Goal: Information Seeking & Learning: Learn about a topic

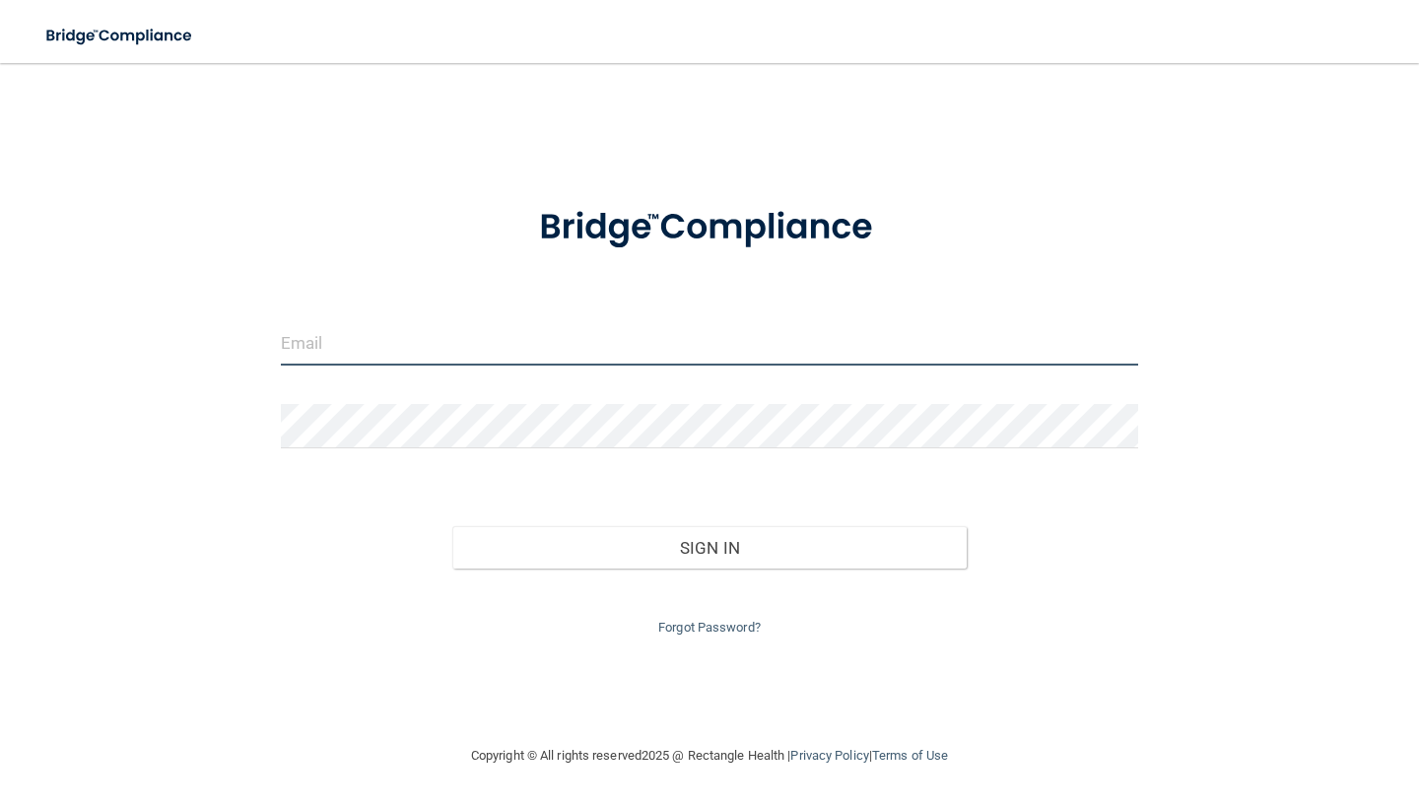
type input "[EMAIL_ADDRESS][DOMAIN_NAME]"
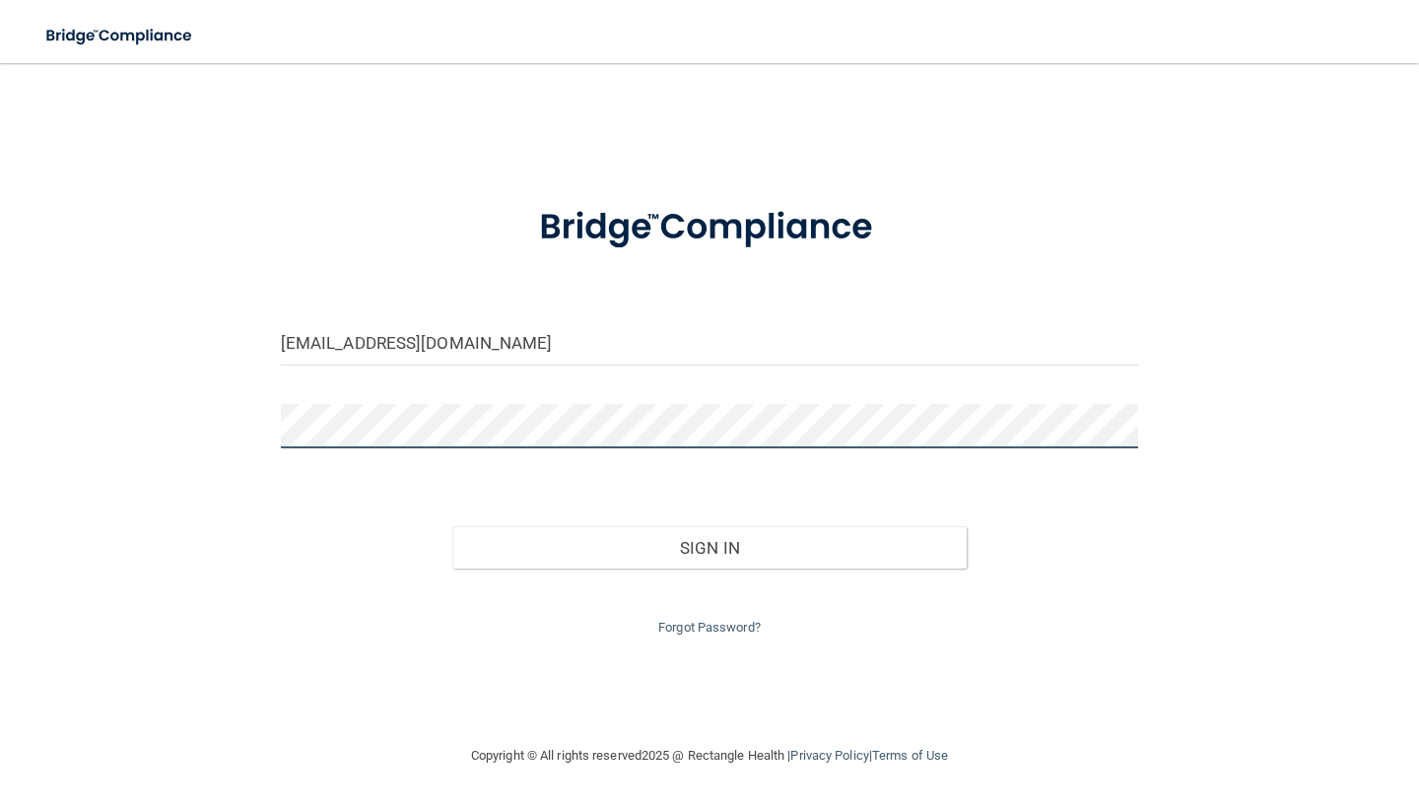
click at [709, 543] on button "Sign In" at bounding box center [709, 547] width 514 height 43
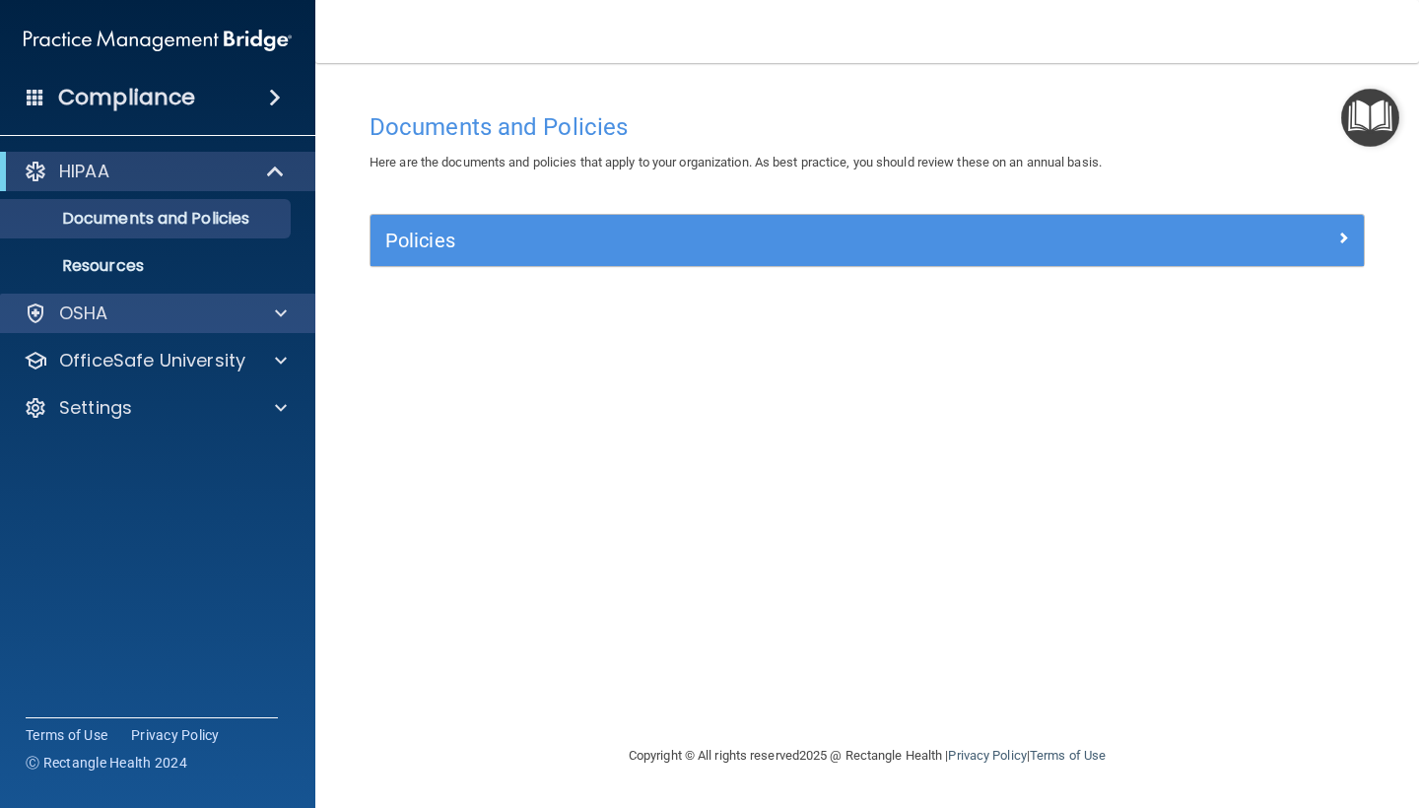
click at [244, 318] on div "OSHA" at bounding box center [131, 314] width 244 height 24
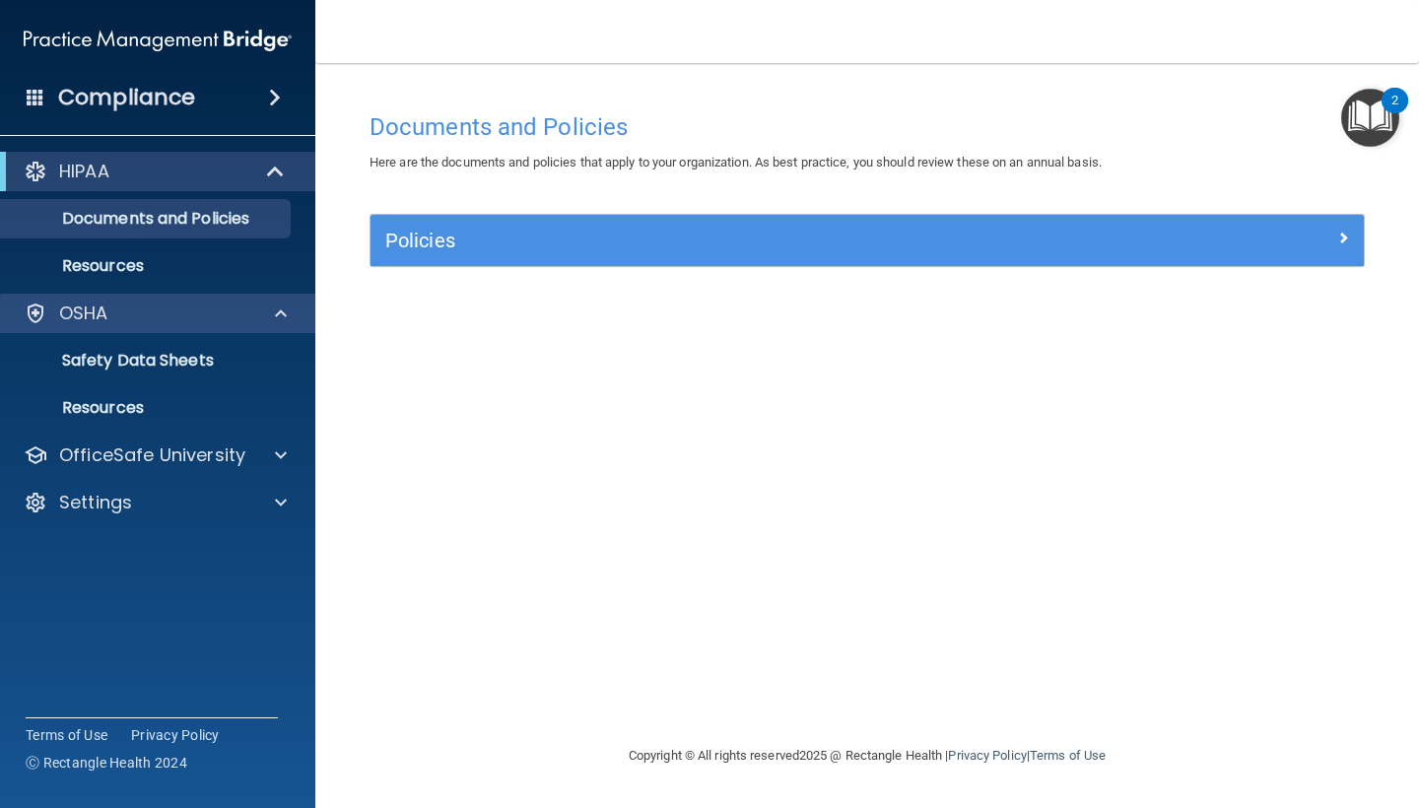
click at [192, 317] on div "OSHA" at bounding box center [131, 314] width 244 height 24
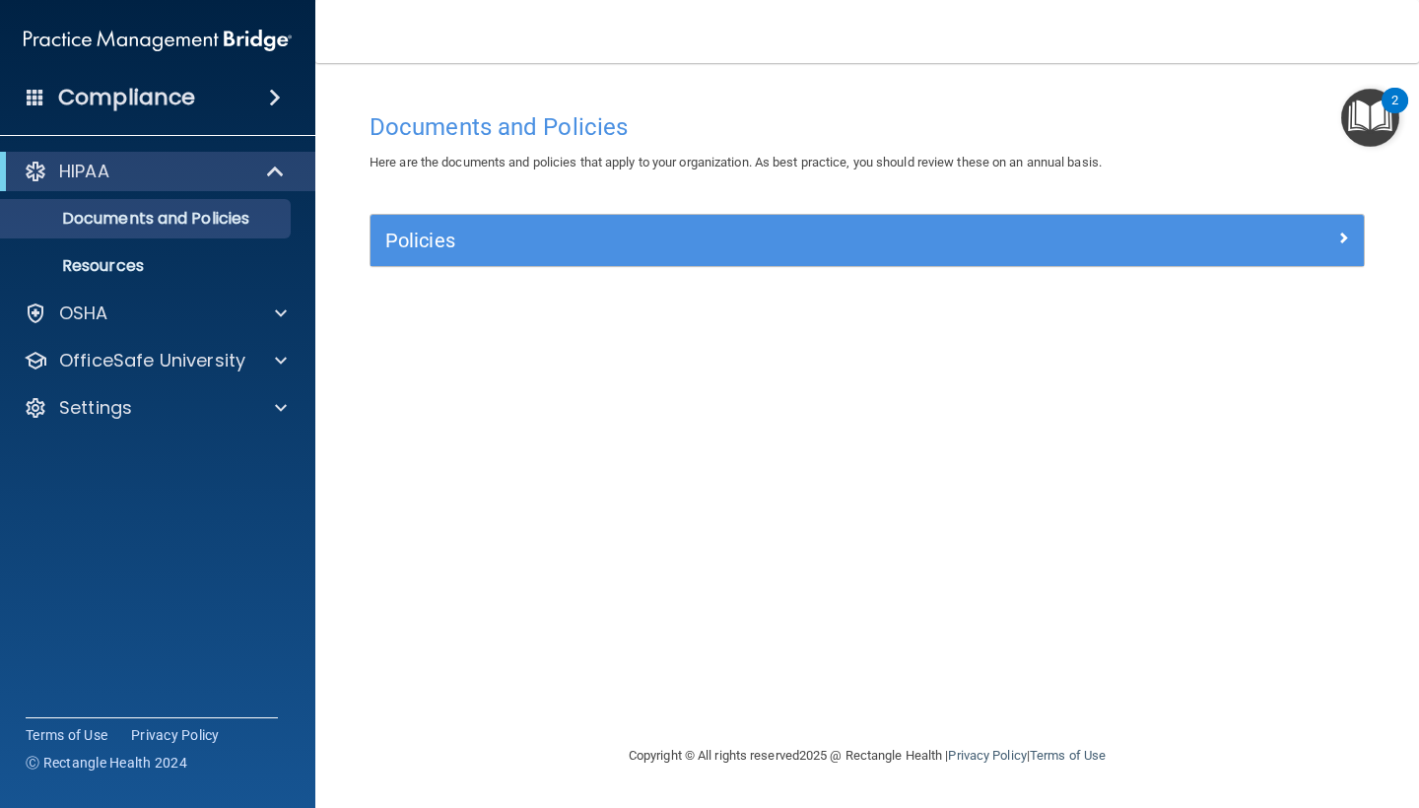
click at [805, 230] on h5 "Policies" at bounding box center [742, 241] width 715 height 22
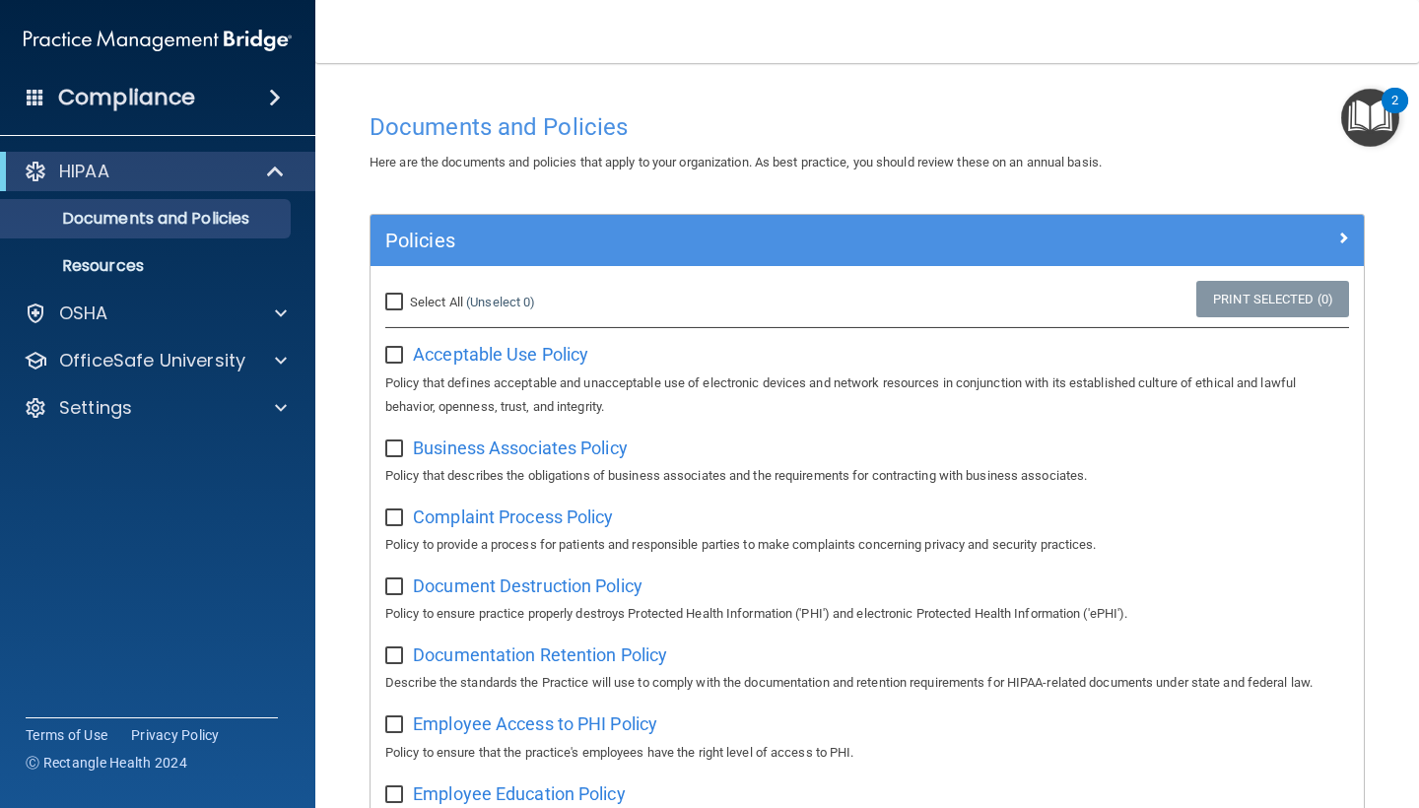
click at [133, 106] on h4 "Compliance" at bounding box center [126, 98] width 137 height 28
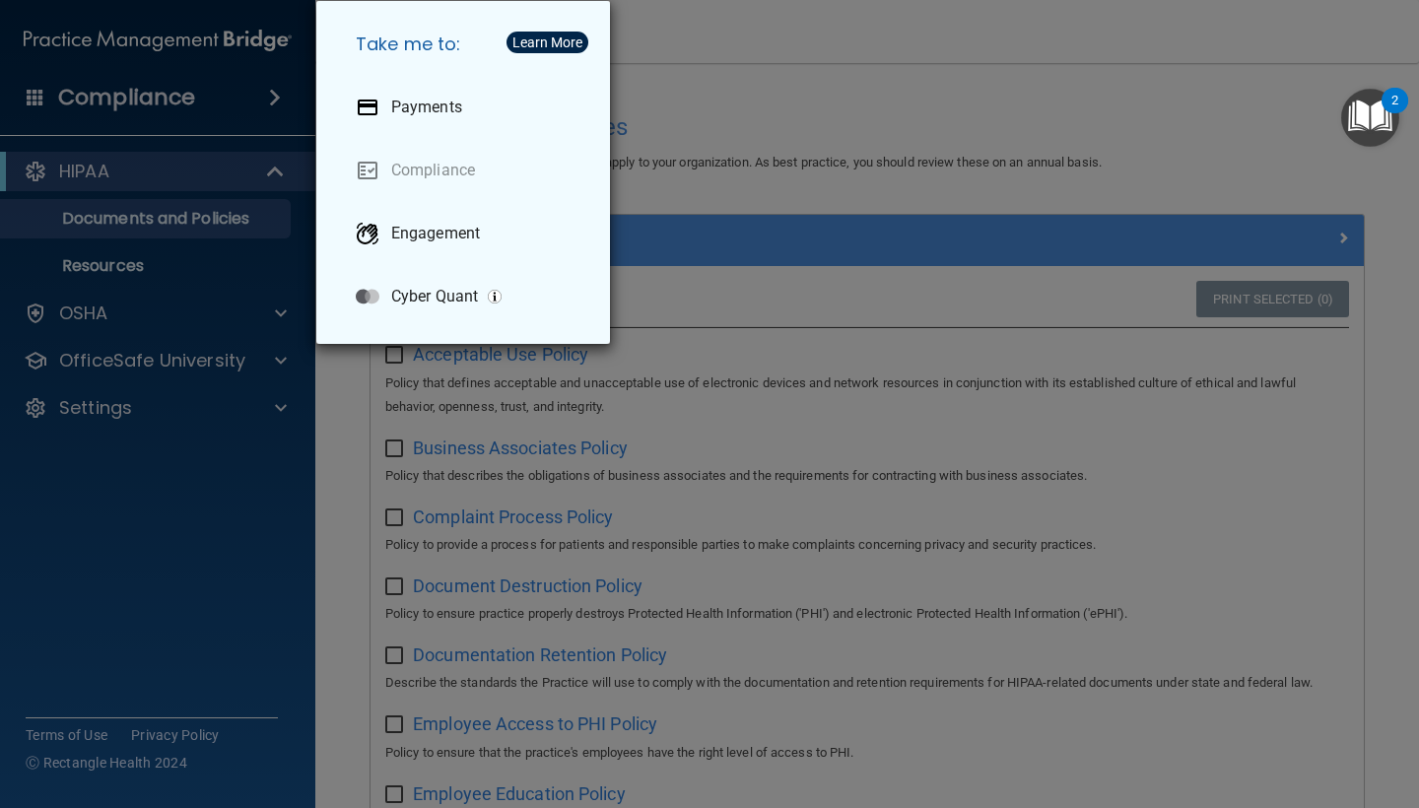
click at [794, 57] on div "Take me to: Payments Compliance Engagement Cyber Quant" at bounding box center [709, 404] width 1419 height 808
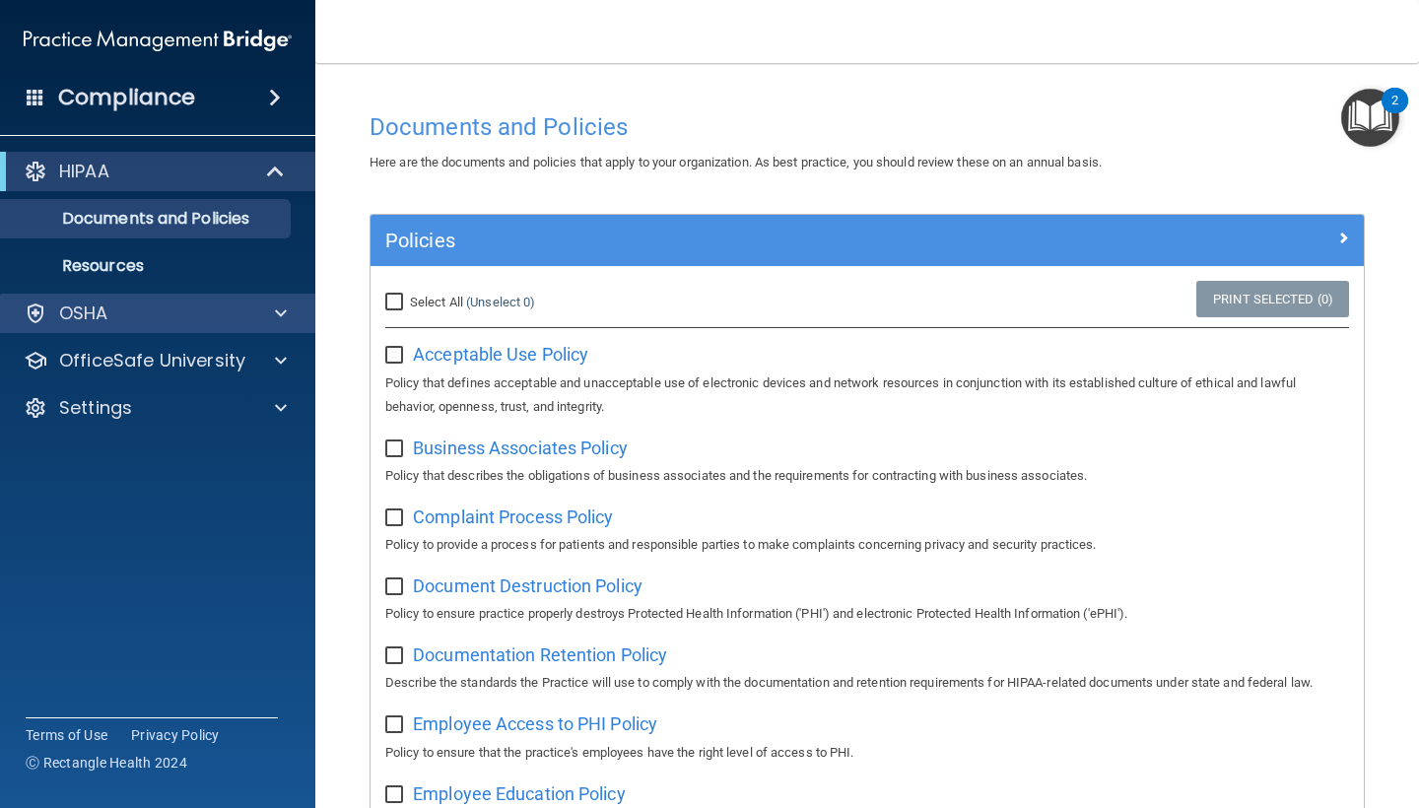
click at [79, 316] on p "OSHA" at bounding box center [83, 314] width 49 height 24
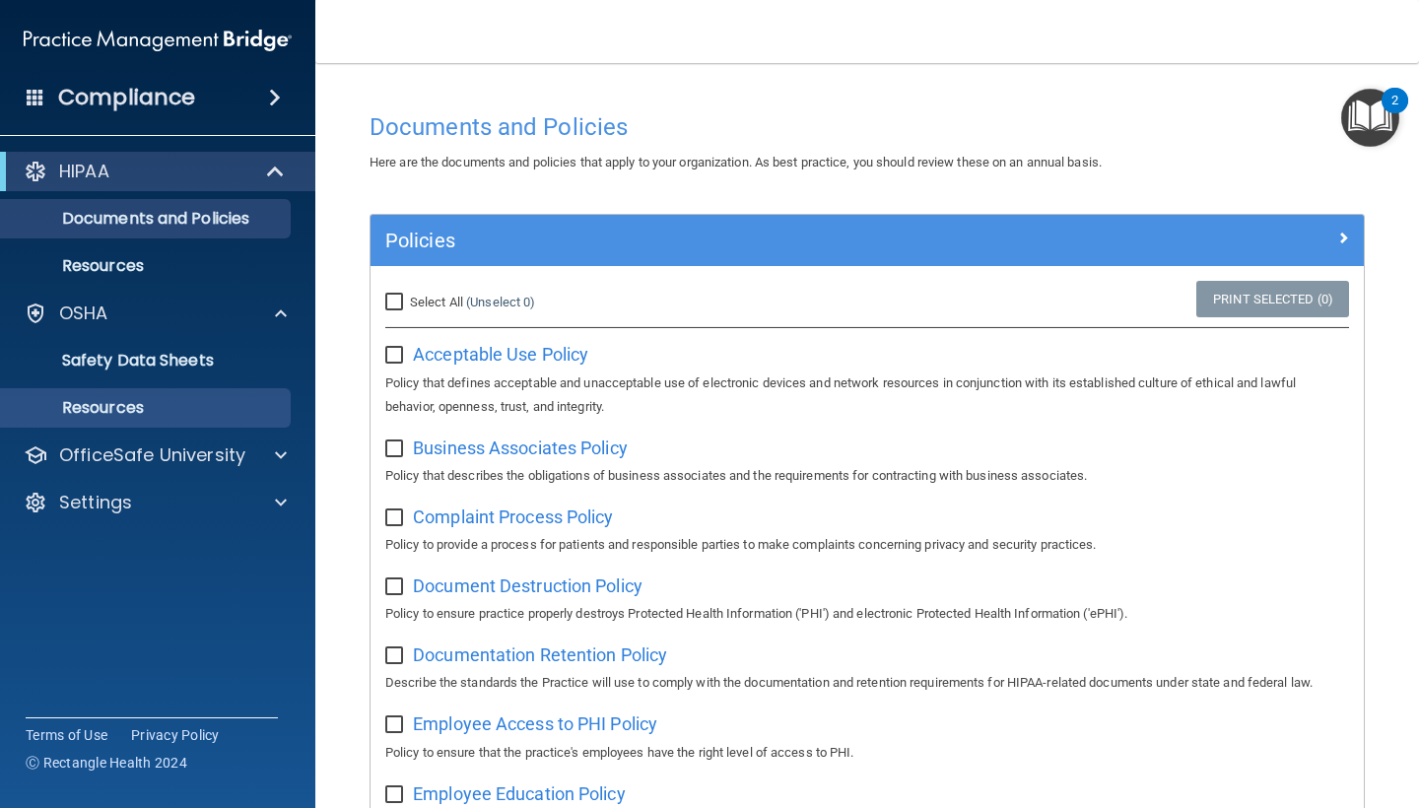
click at [107, 400] on p "Resources" at bounding box center [147, 408] width 269 height 20
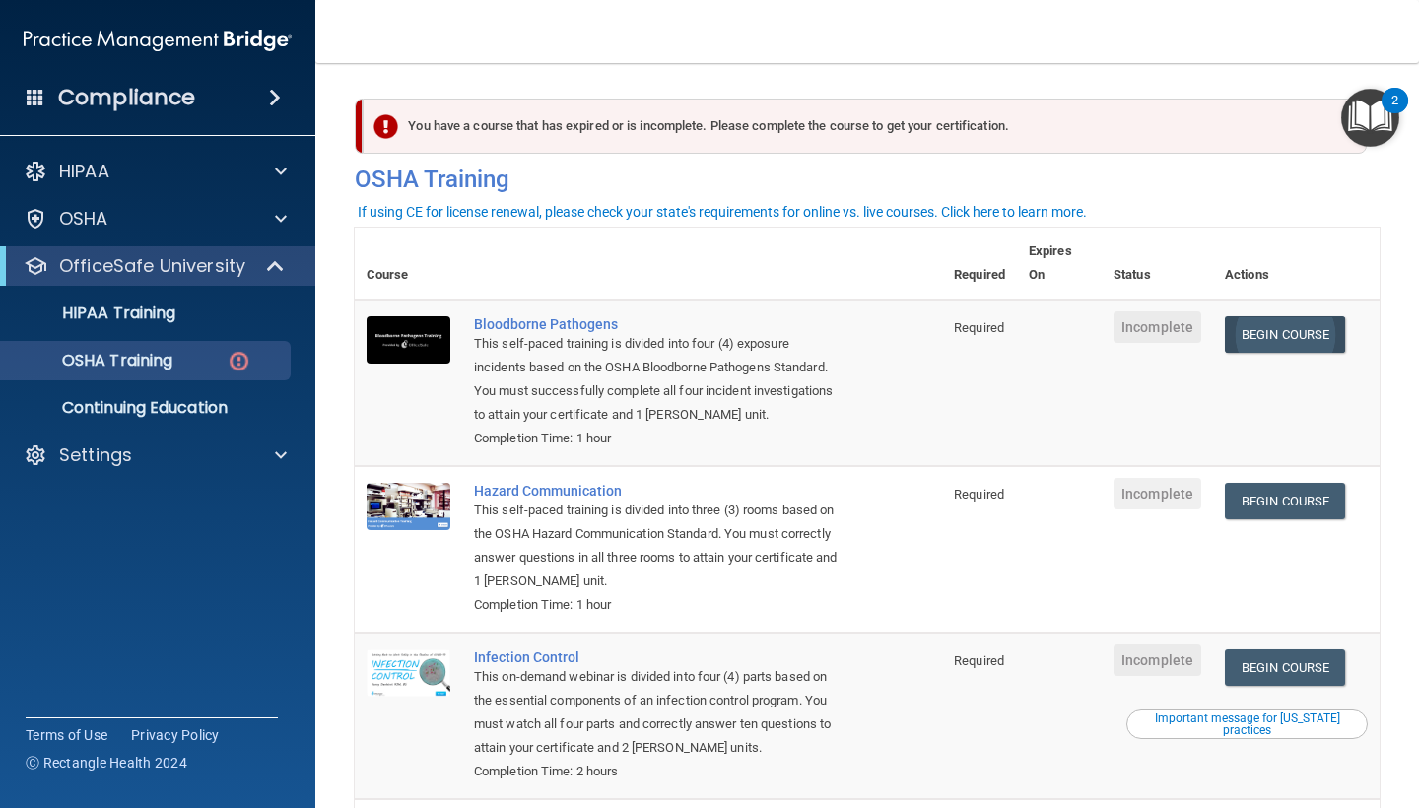
click at [1295, 336] on link "Begin Course" at bounding box center [1285, 334] width 120 height 36
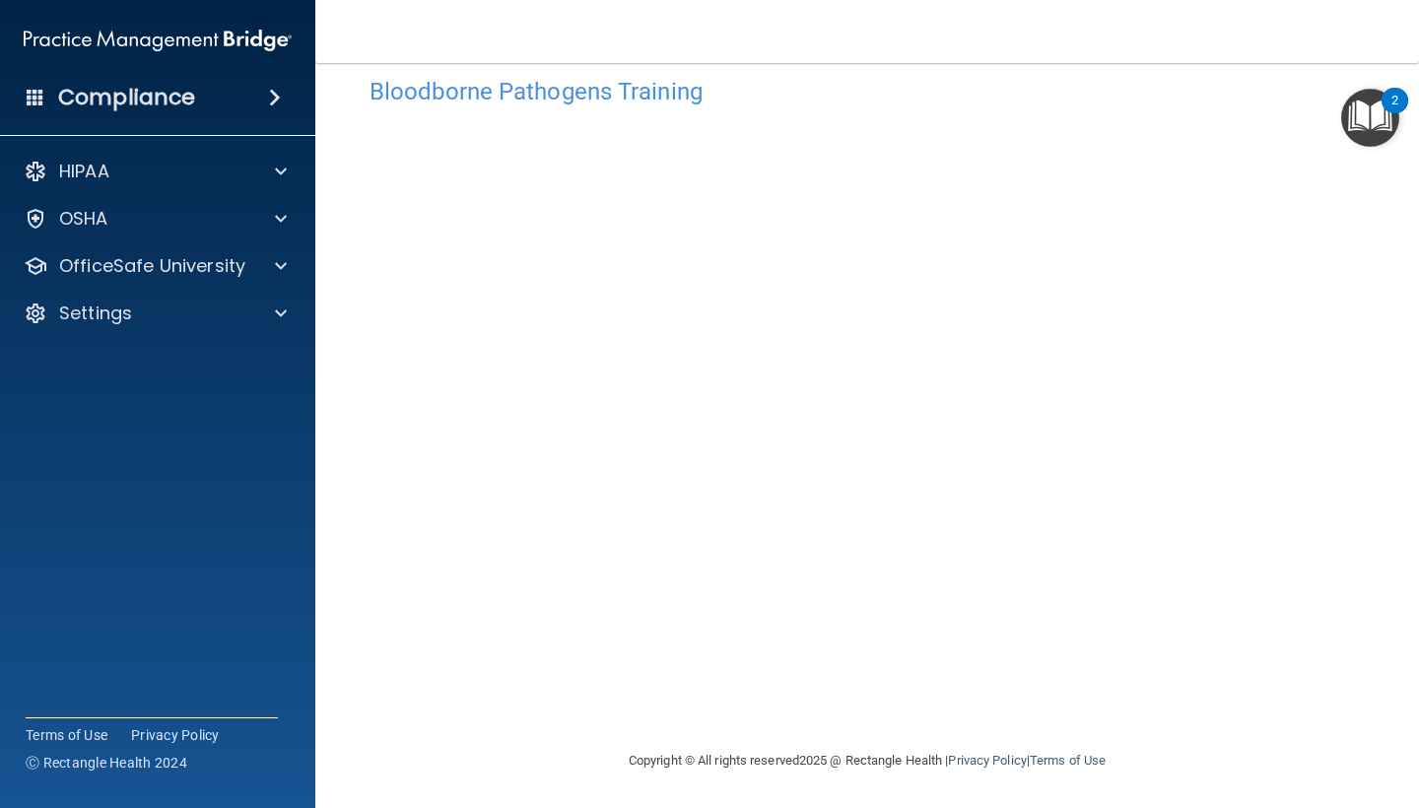
scroll to position [34, 0]
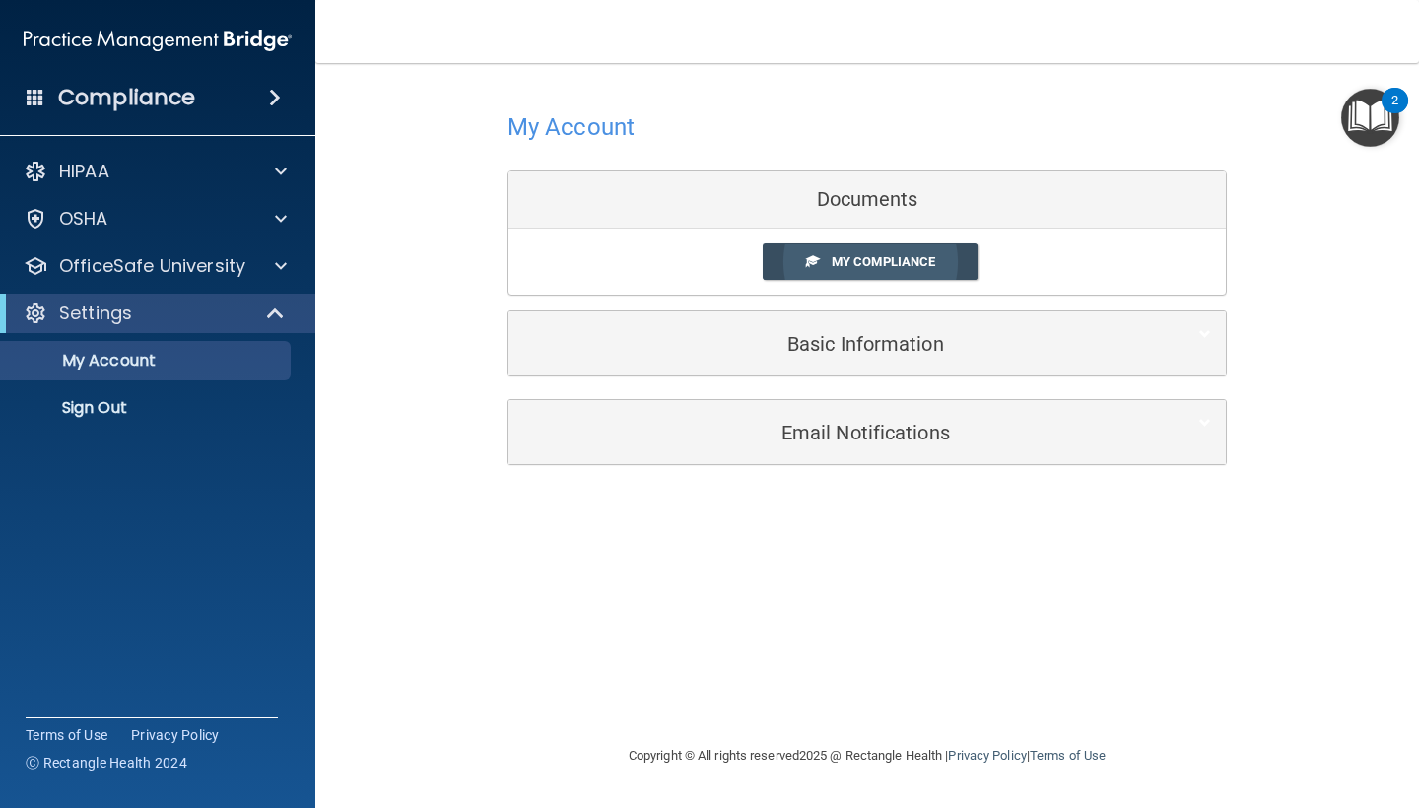
click at [895, 258] on span "My Compliance" at bounding box center [883, 261] width 103 height 15
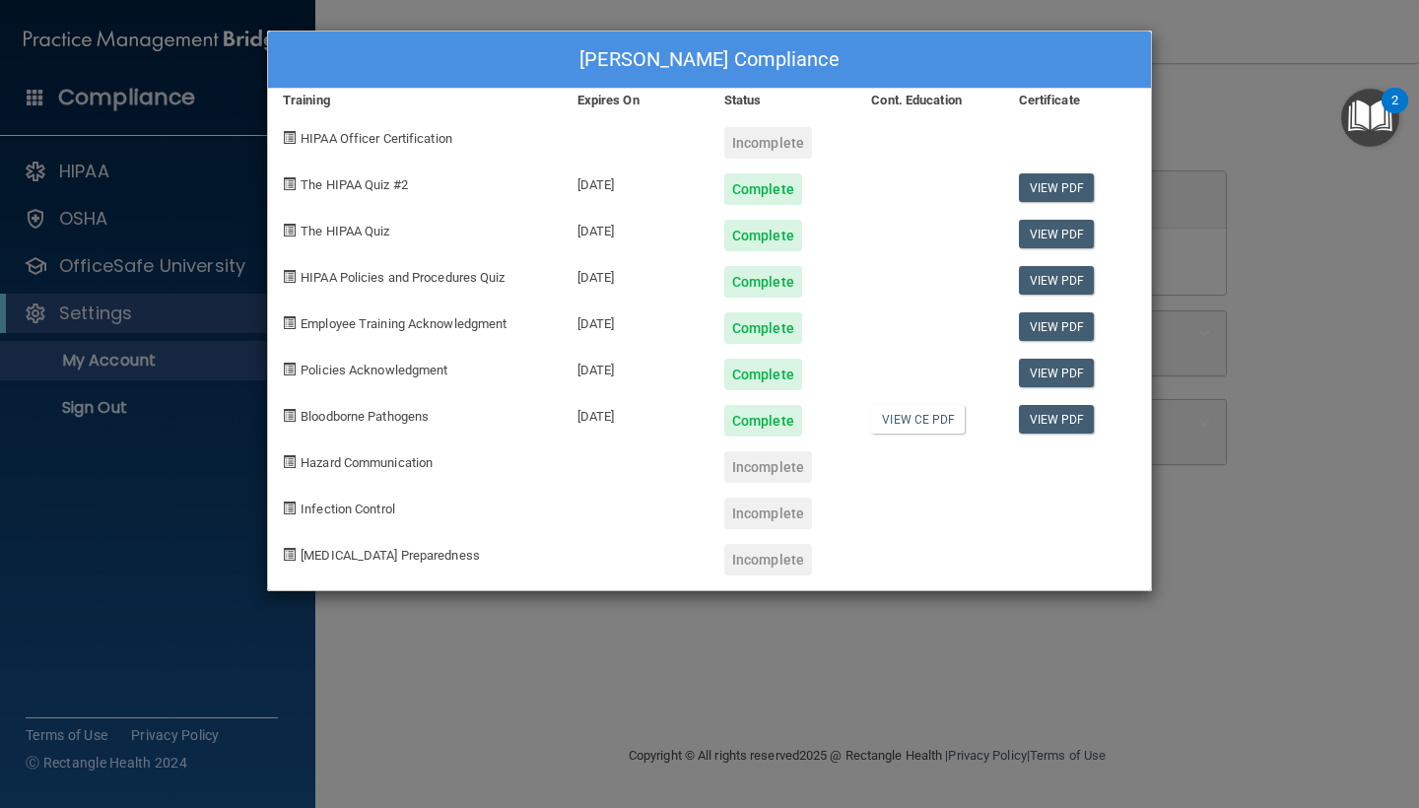
click at [1196, 112] on div "Cheyenne Portice's Compliance Training Expires On Status Cont. Education Certif…" at bounding box center [709, 404] width 1419 height 808
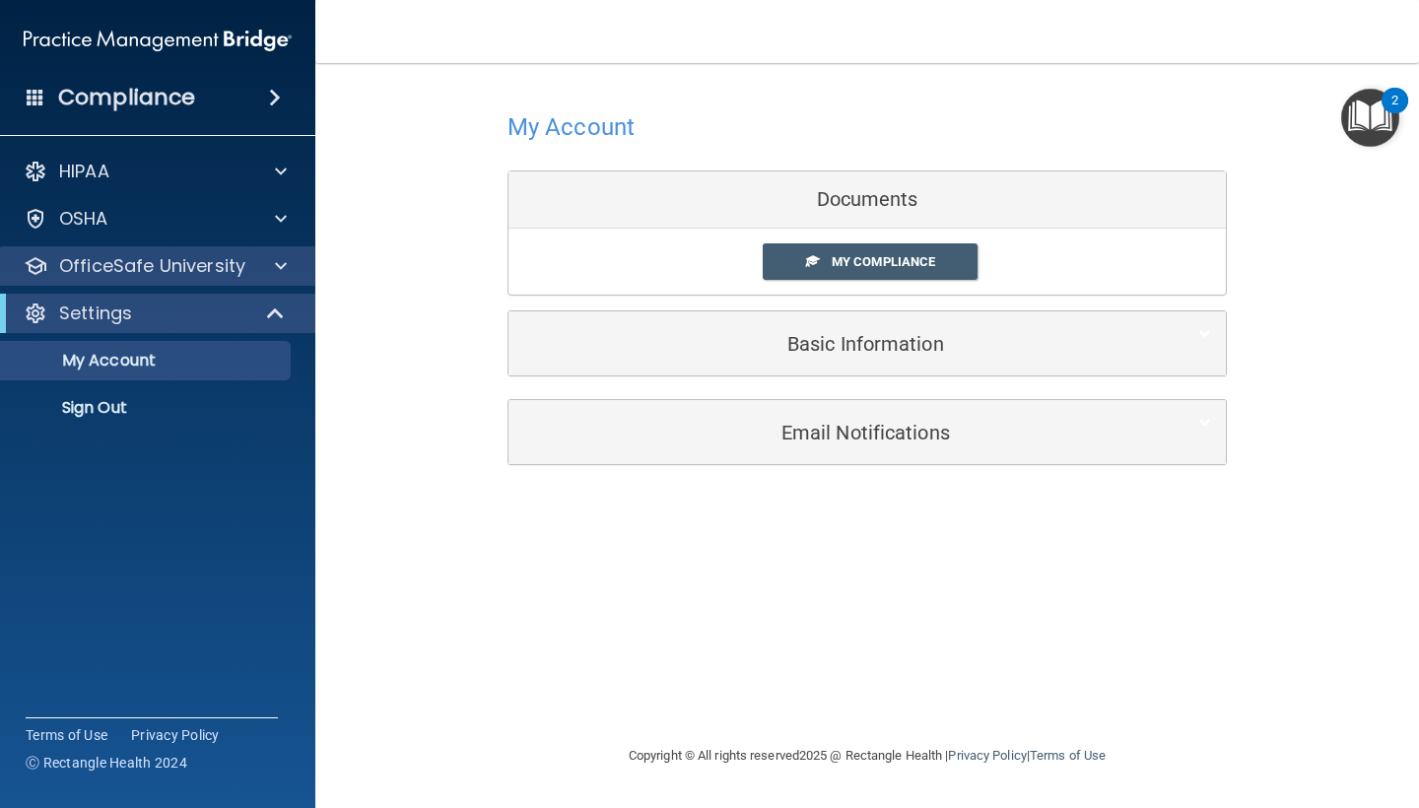
click at [149, 258] on p "OfficeSafe University" at bounding box center [152, 266] width 186 height 24
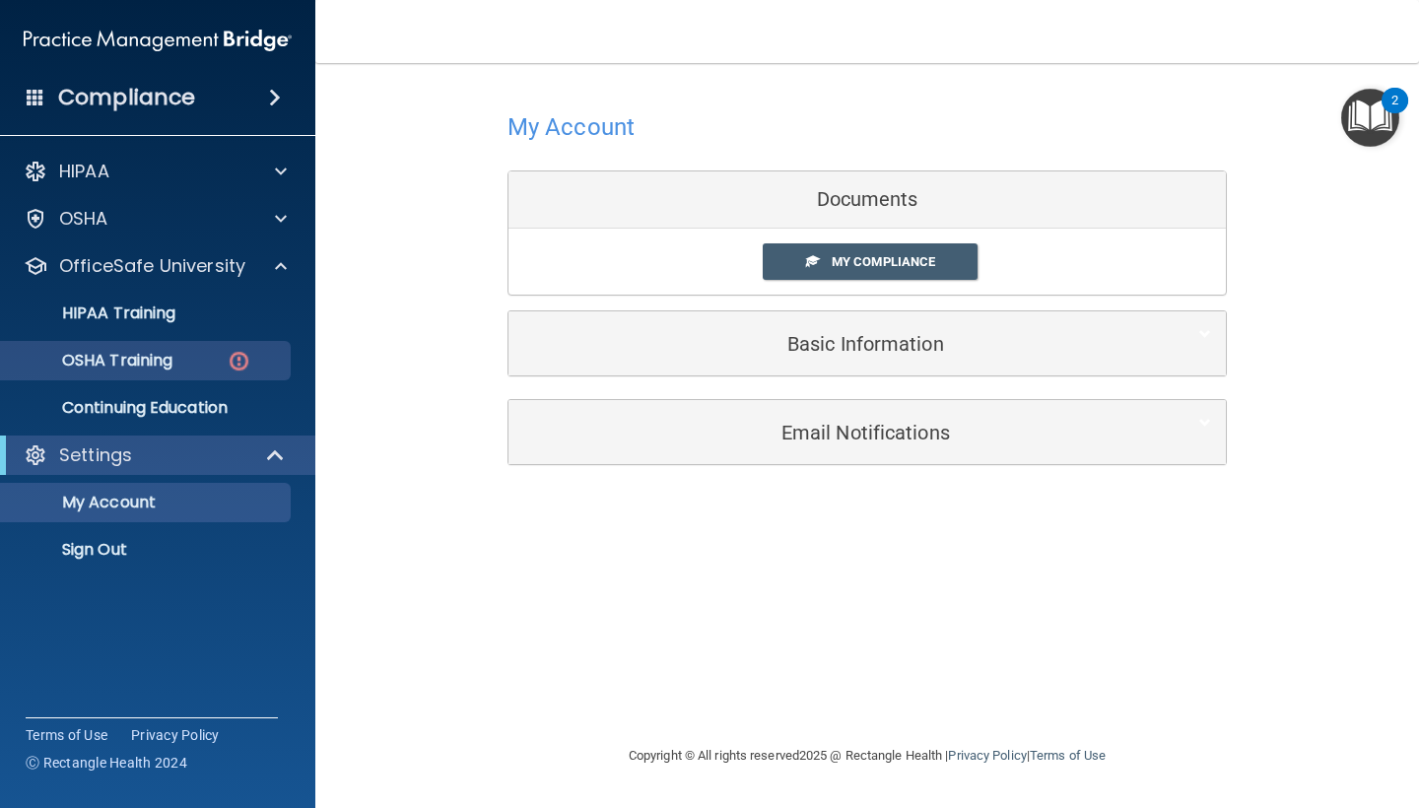
click at [136, 372] on link "OSHA Training" at bounding box center [135, 360] width 310 height 39
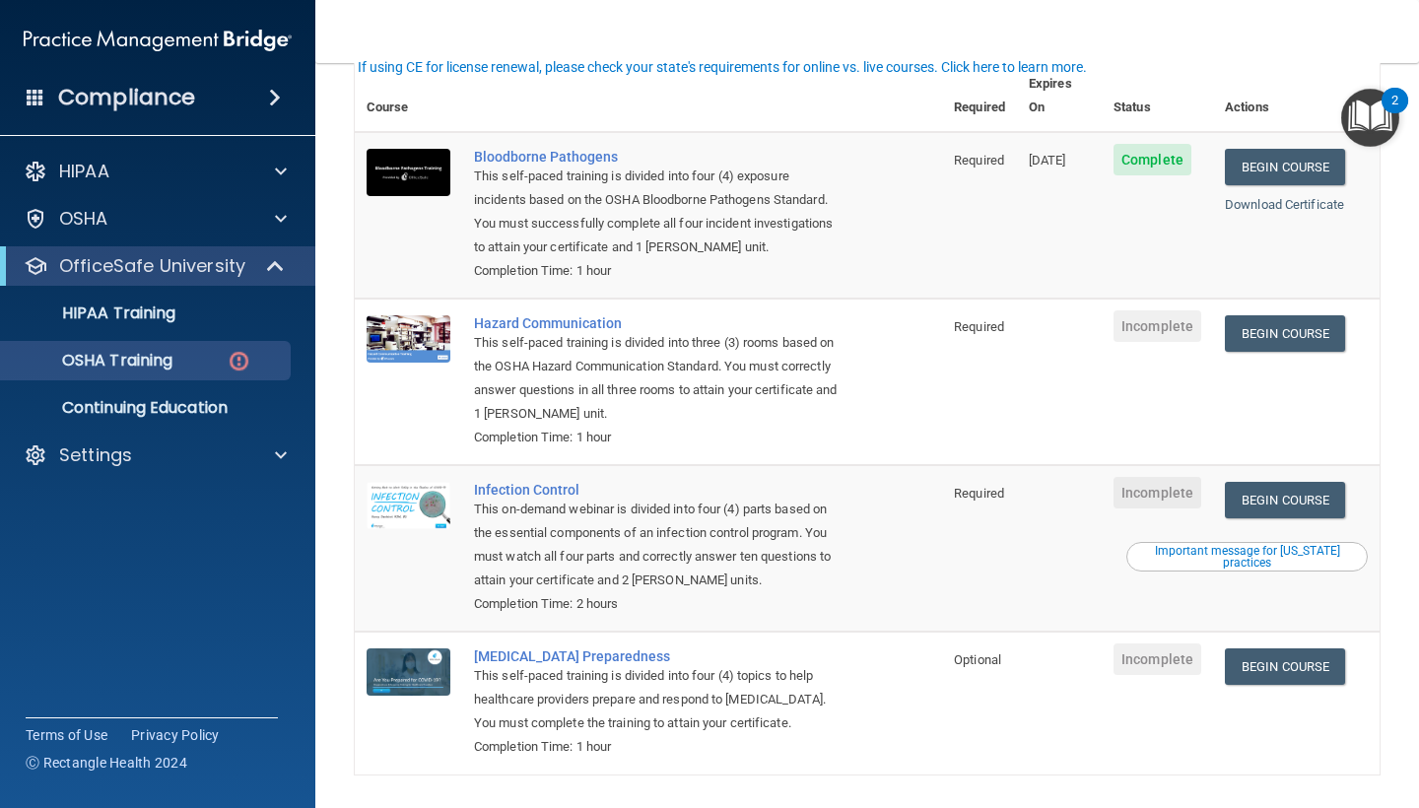
scroll to position [170, 0]
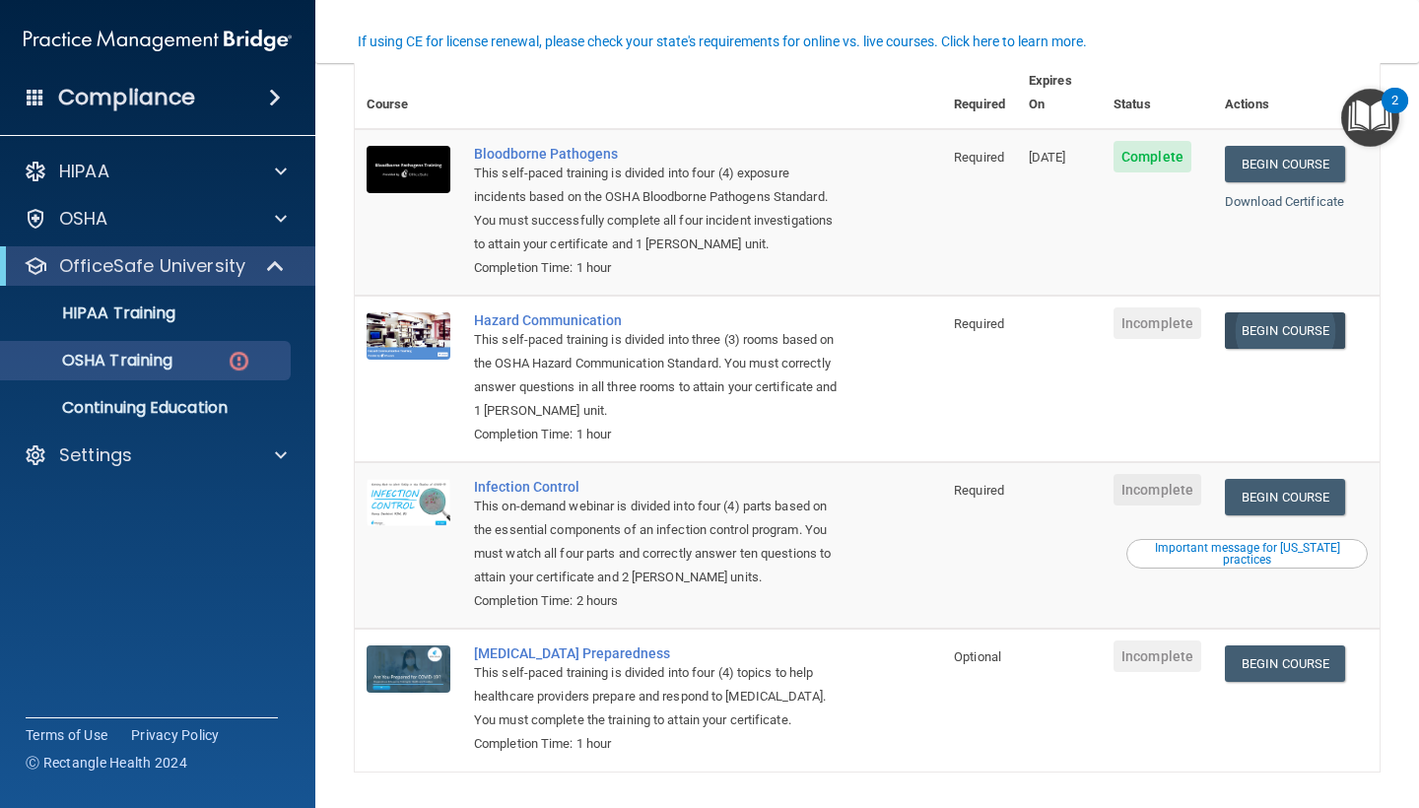
click at [1282, 312] on link "Begin Course" at bounding box center [1285, 330] width 120 height 36
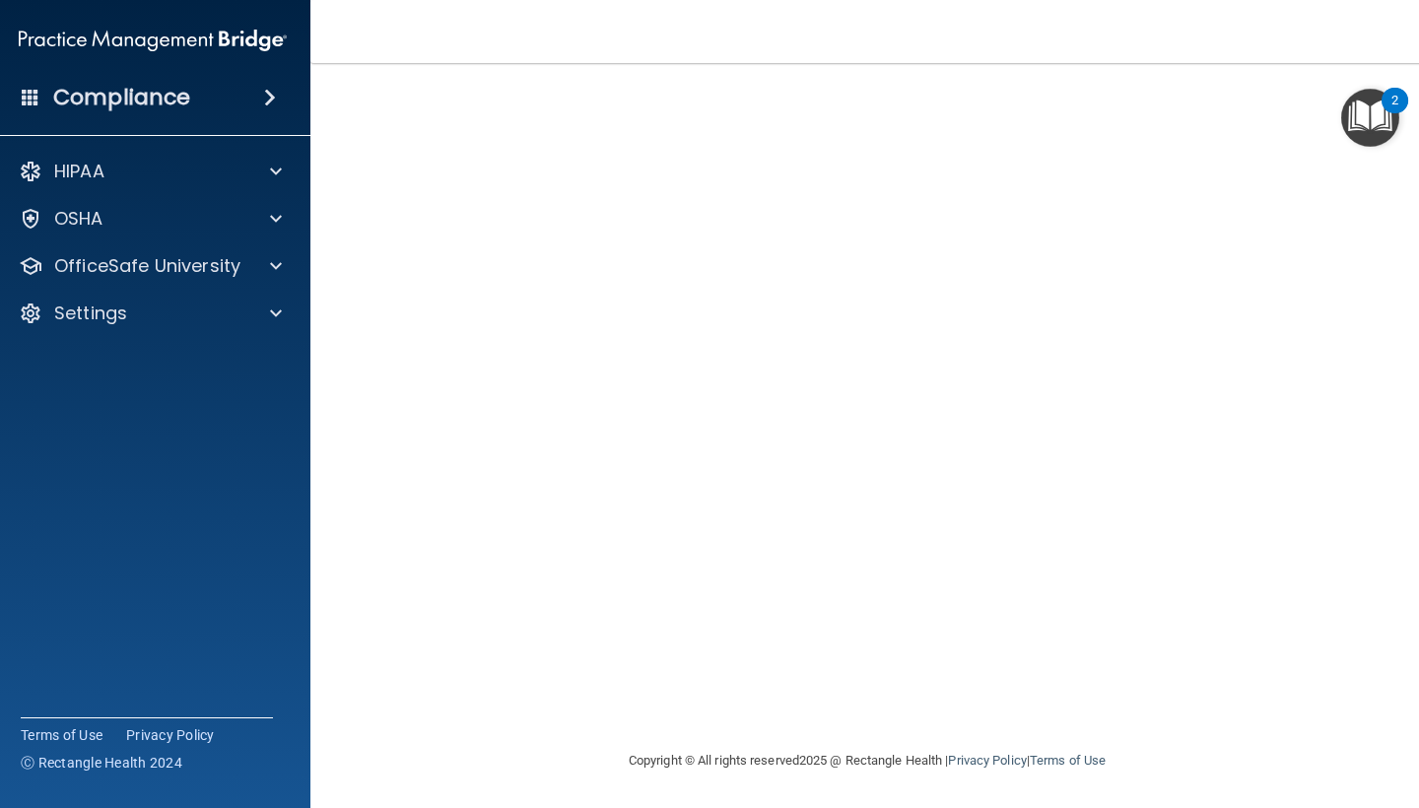
scroll to position [79, 0]
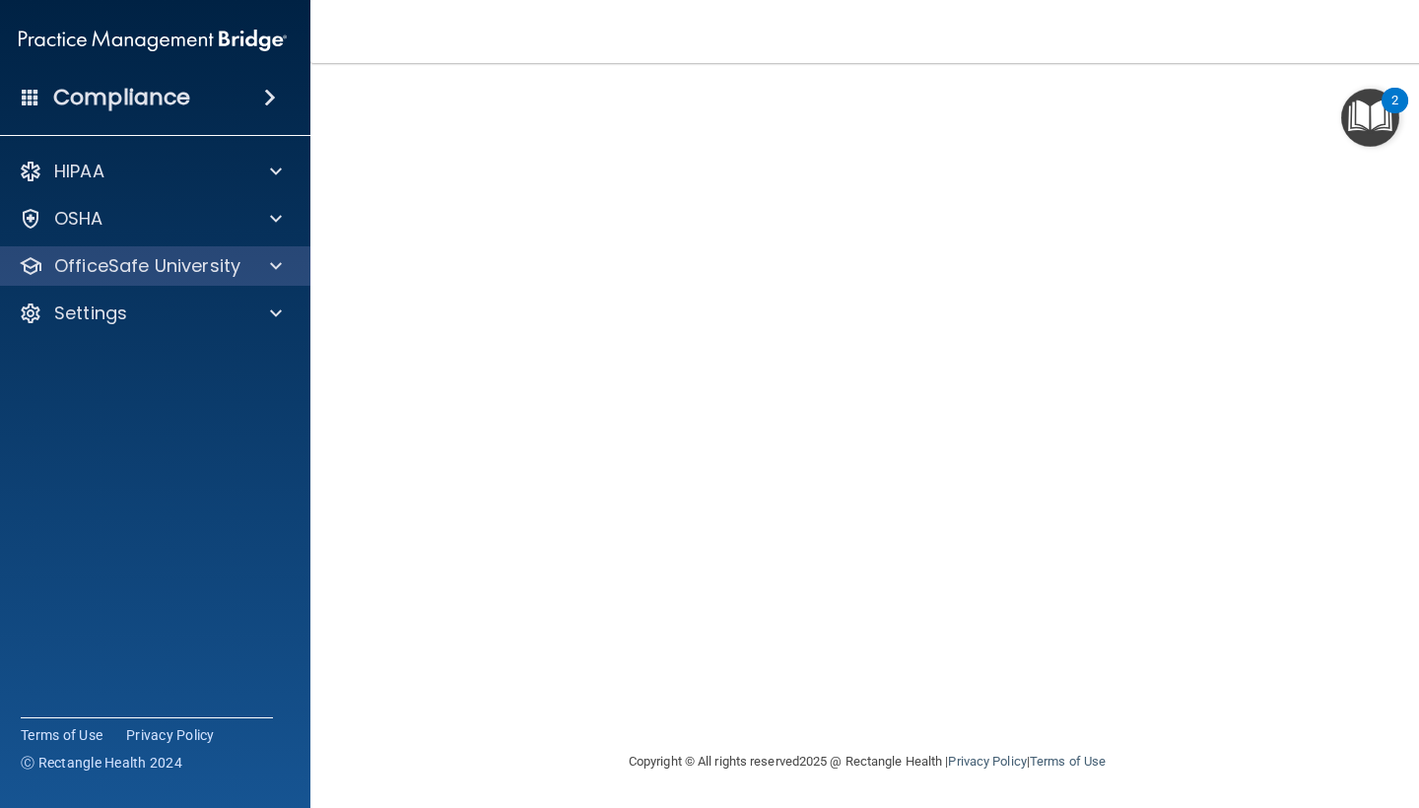
click at [229, 269] on p "OfficeSafe University" at bounding box center [147, 266] width 186 height 24
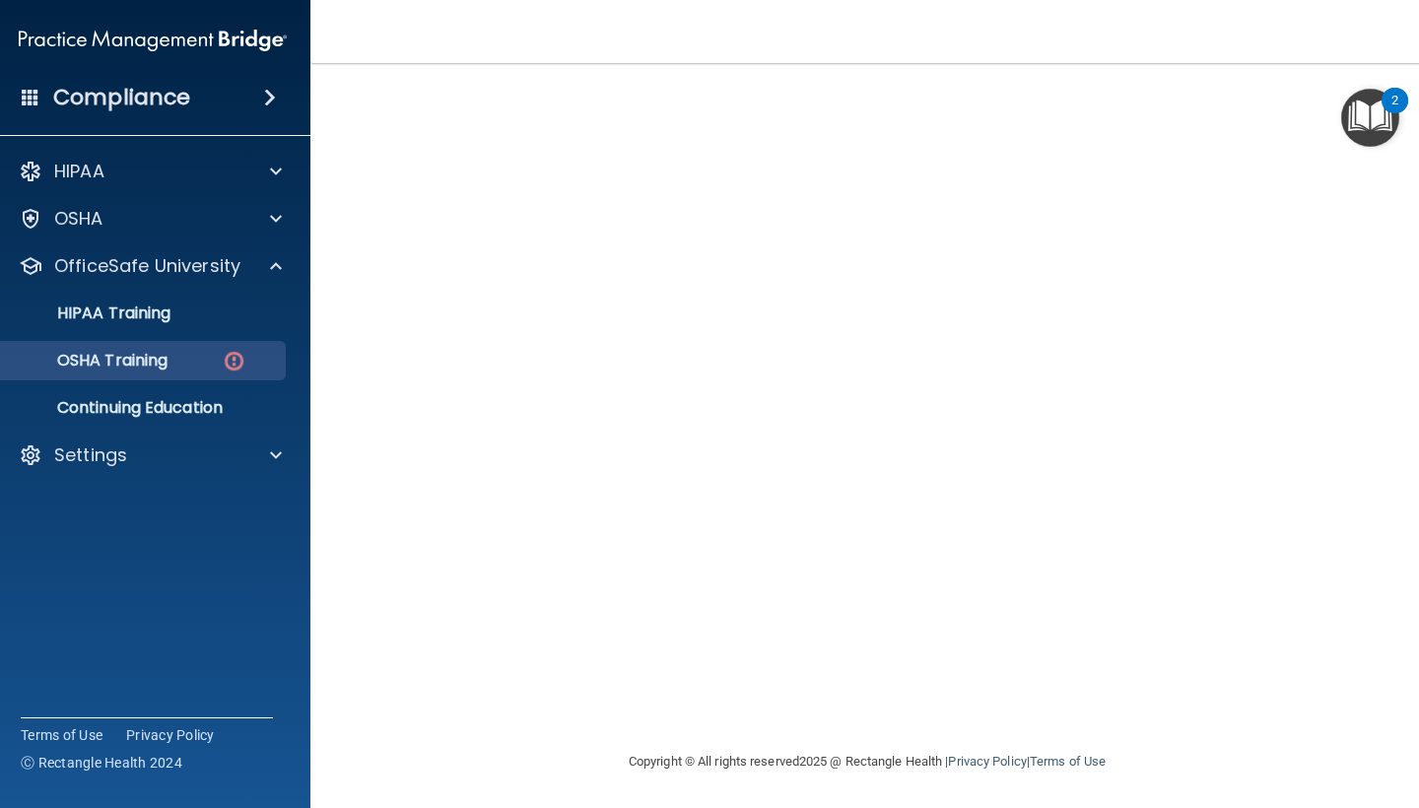
click at [208, 354] on div "OSHA Training" at bounding box center [142, 361] width 269 height 20
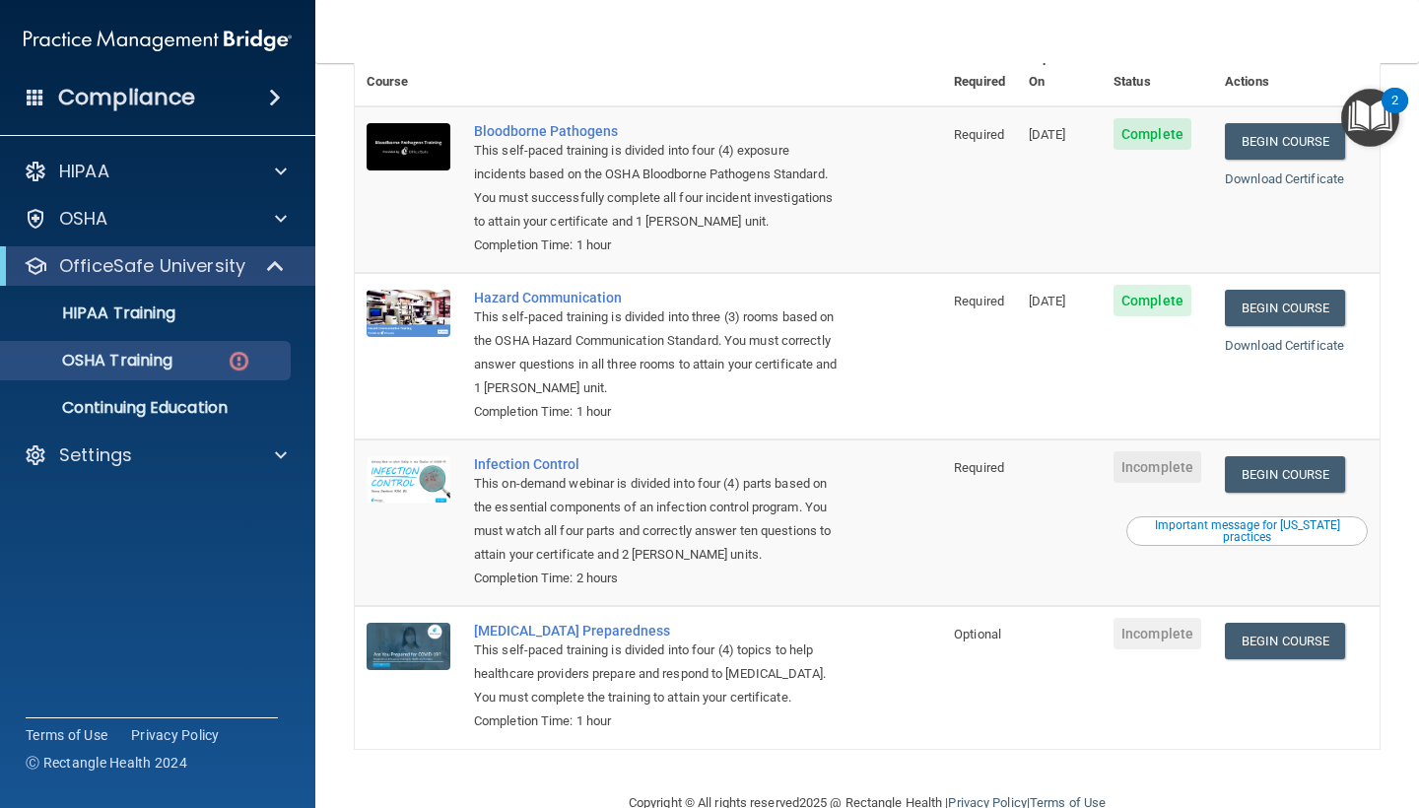
scroll to position [192, 0]
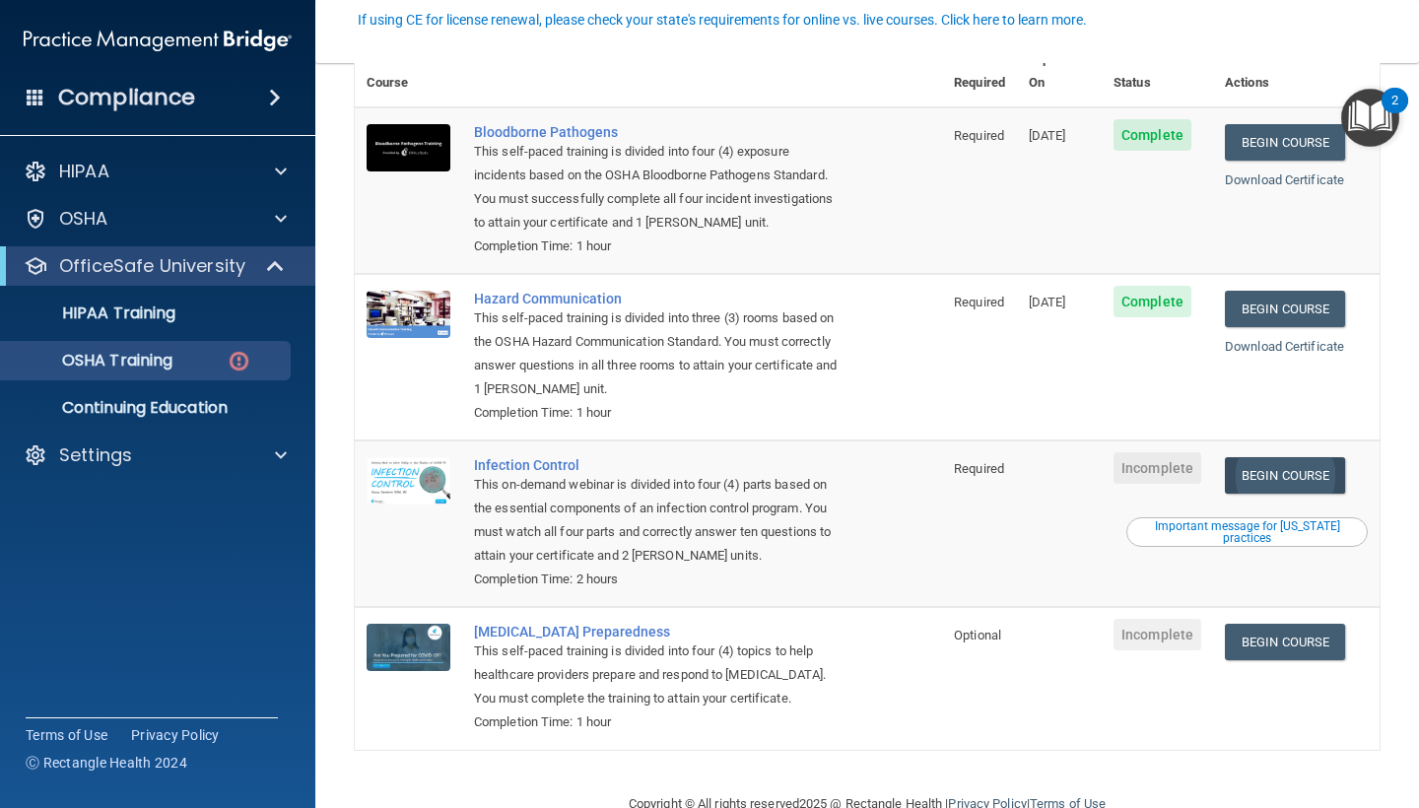
click at [1295, 457] on link "Begin Course" at bounding box center [1285, 475] width 120 height 36
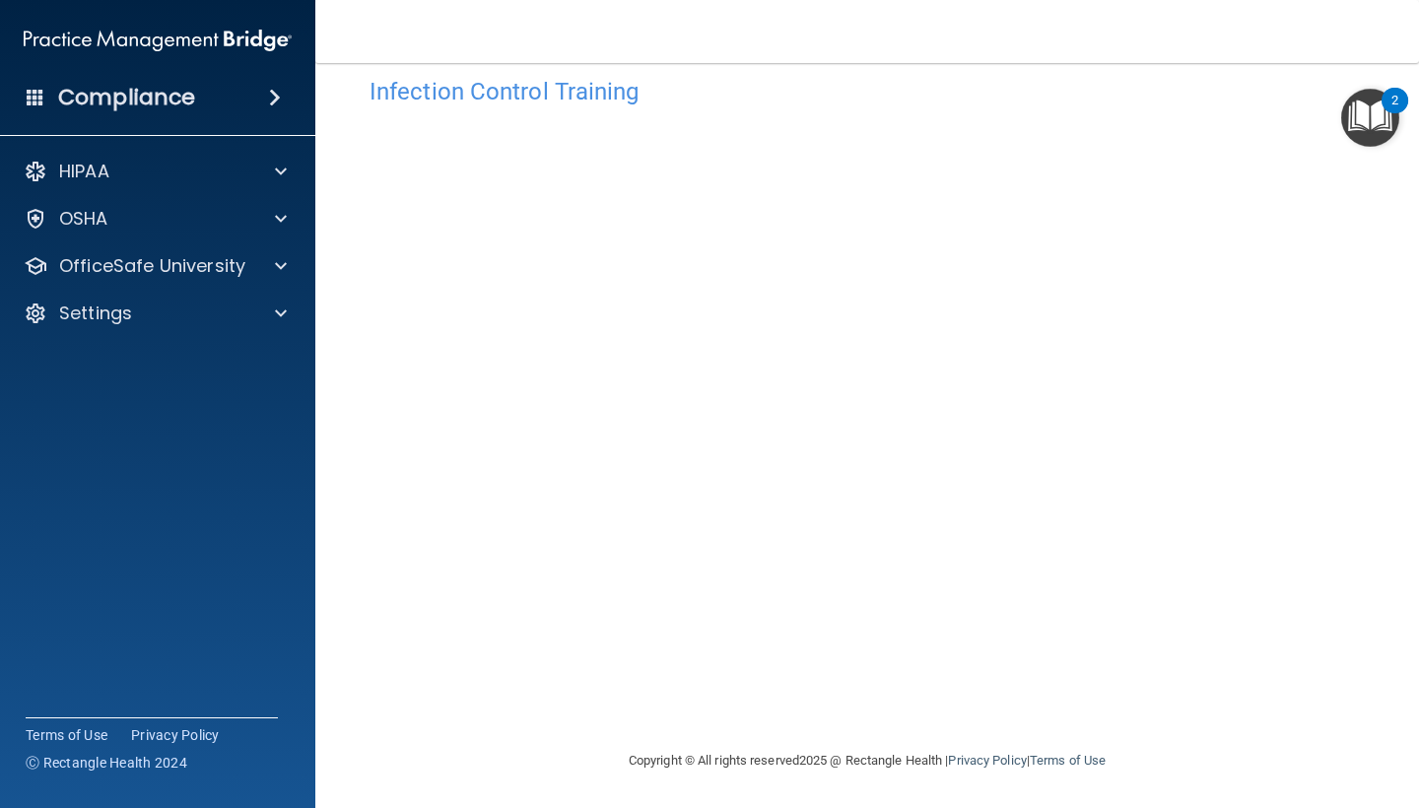
scroll to position [34, 0]
